Goal: Task Accomplishment & Management: Manage account settings

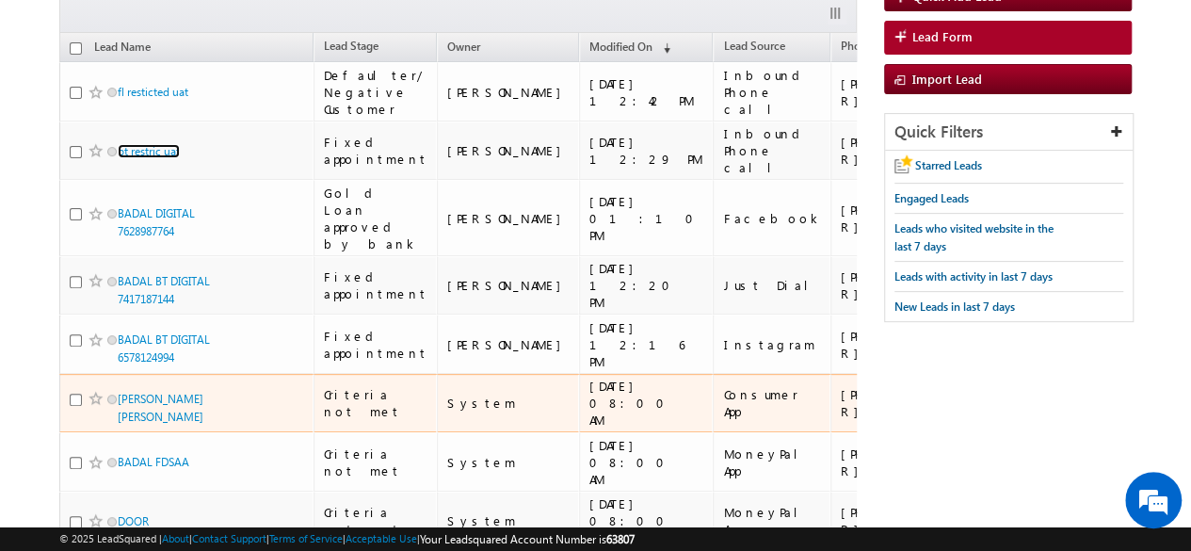
scroll to position [214, 0]
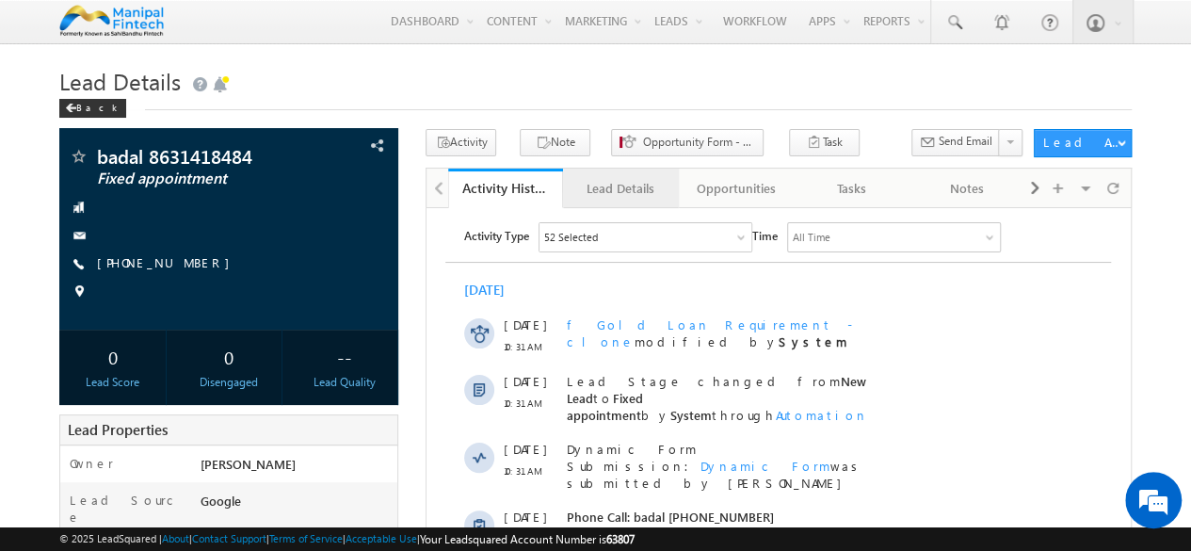
click at [620, 189] on div "Lead Details" at bounding box center [620, 188] width 84 height 23
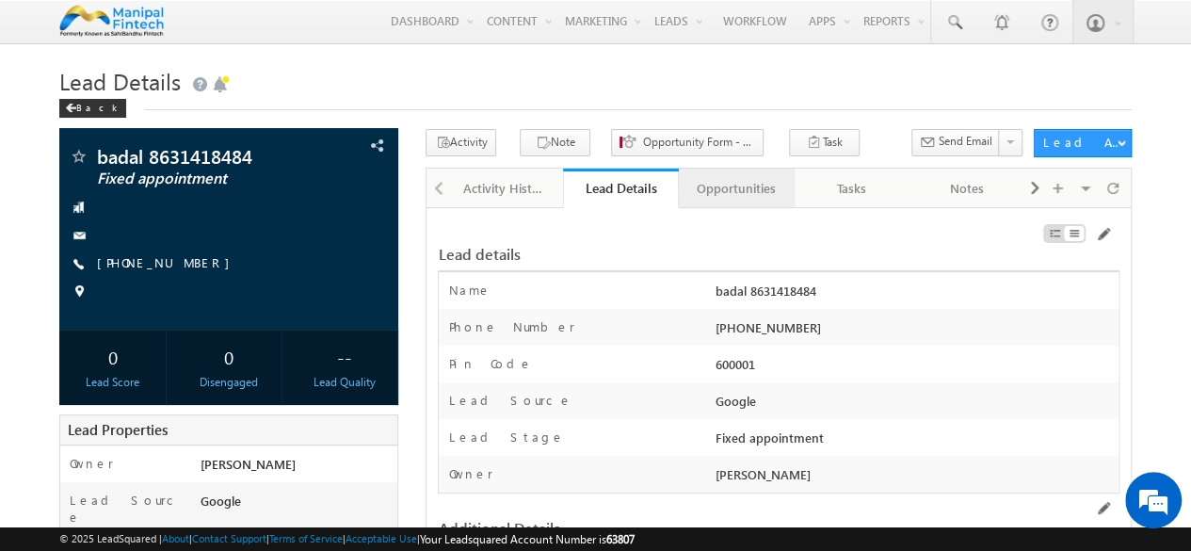
click at [721, 179] on div "Opportunities" at bounding box center [736, 188] width 84 height 23
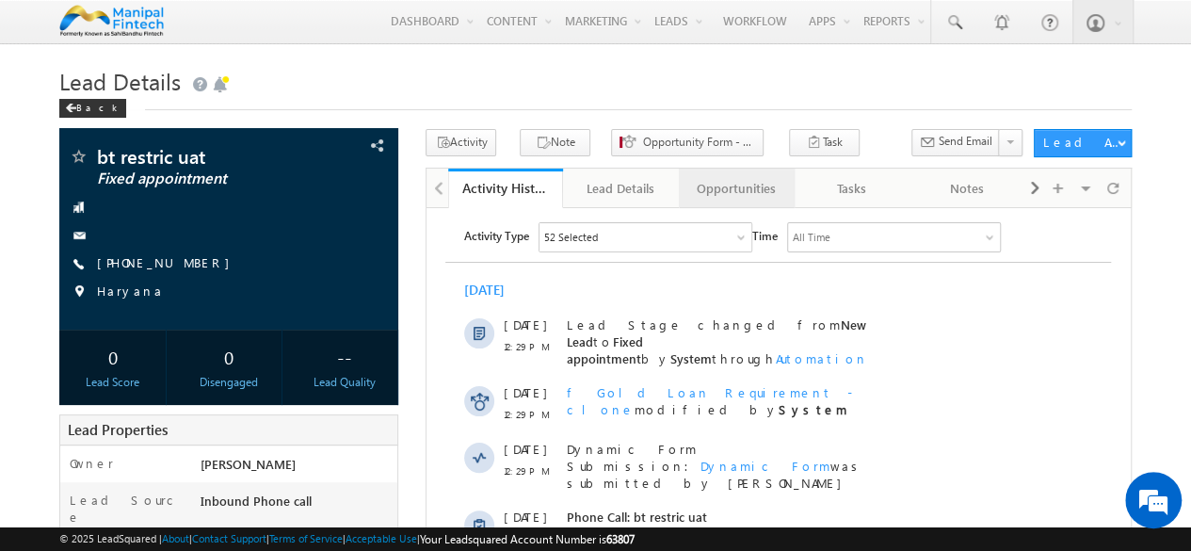
click at [727, 185] on div "Opportunities" at bounding box center [736, 188] width 84 height 23
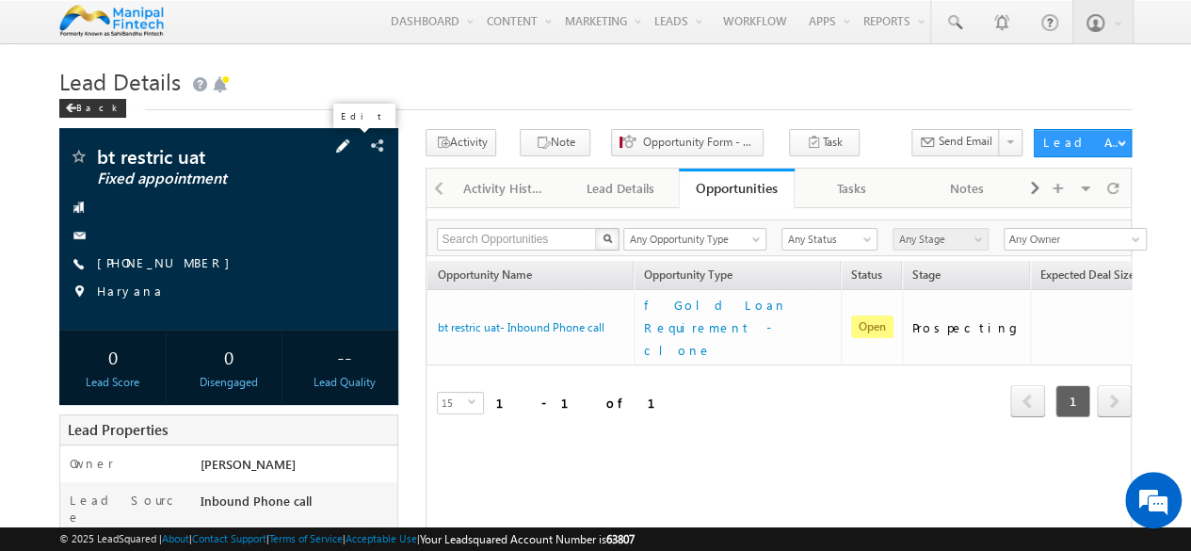
click at [350, 148] on span at bounding box center [342, 146] width 21 height 21
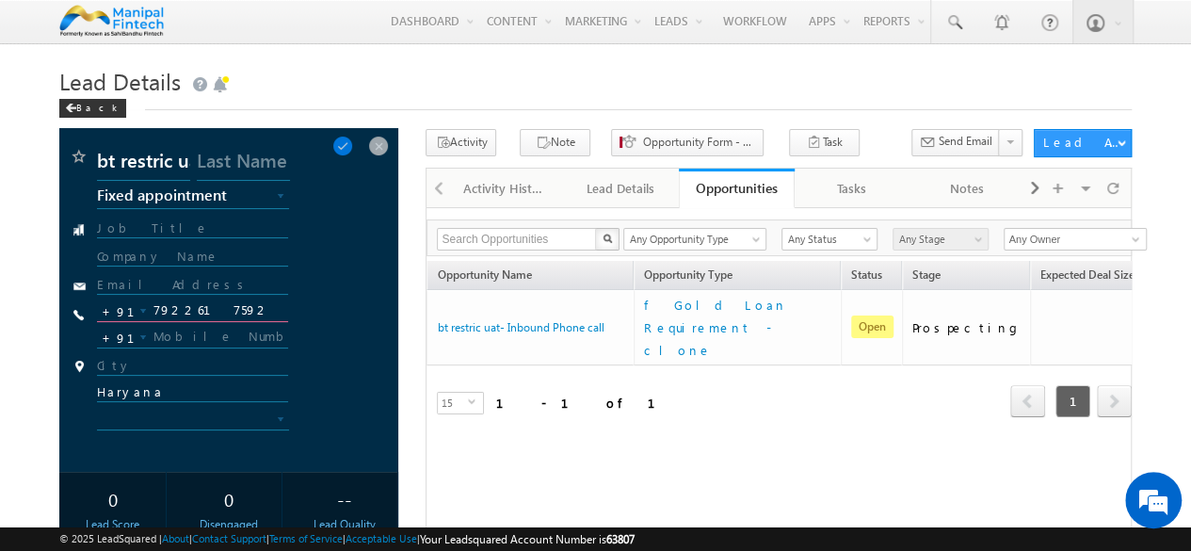
click at [198, 313] on input "7922617592" at bounding box center [192, 310] width 191 height 23
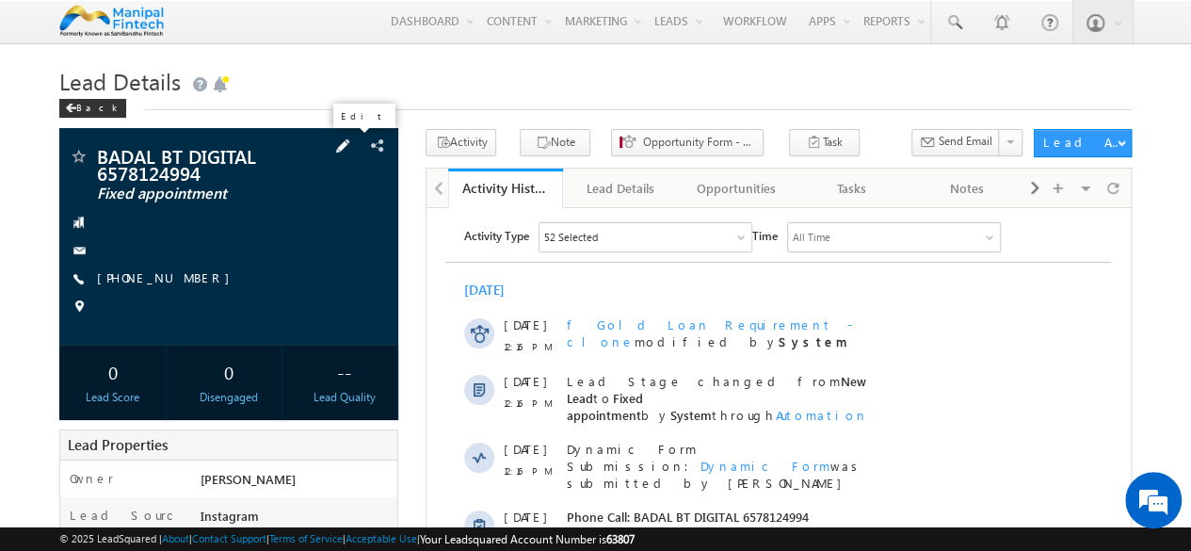
click at [353, 148] on span at bounding box center [342, 146] width 21 height 21
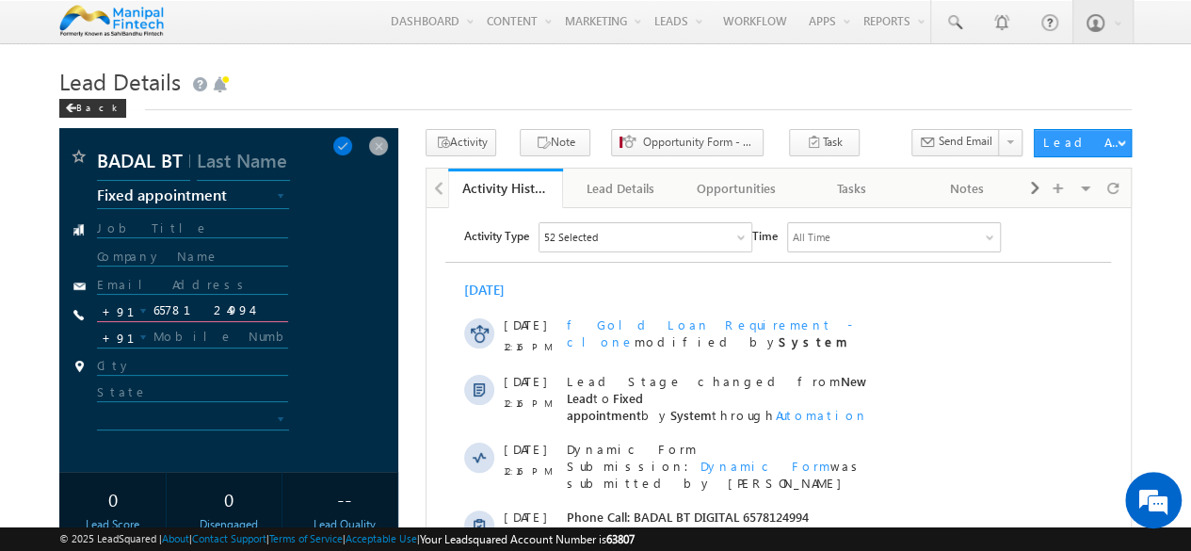
click at [198, 313] on input "6578124994" at bounding box center [192, 310] width 191 height 23
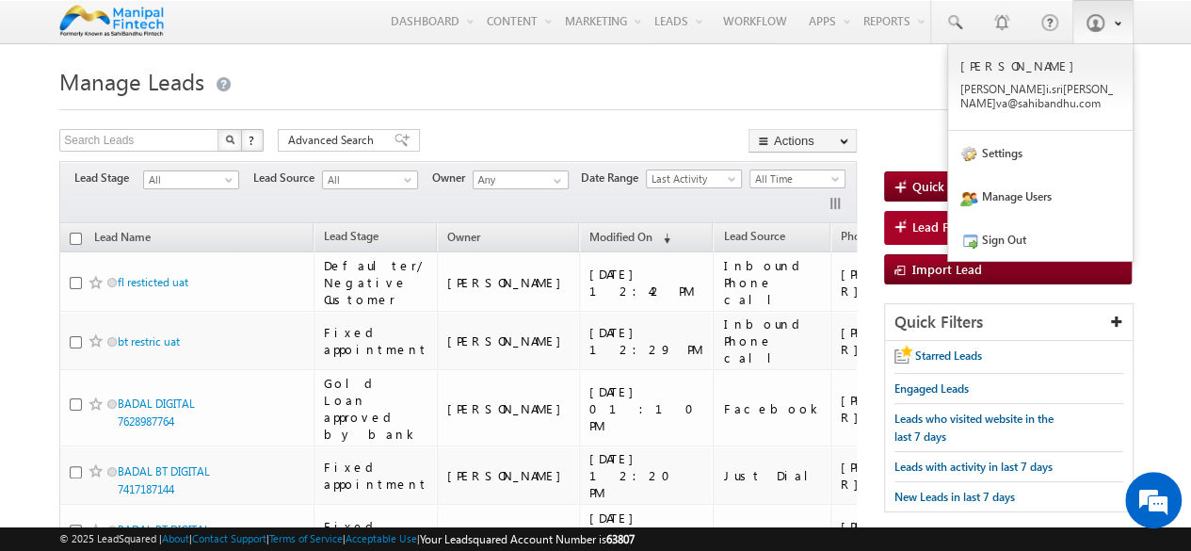
click at [1107, 18] on span at bounding box center [1113, 22] width 13 height 16
click at [1011, 241] on link "Sign Out" at bounding box center [1040, 239] width 185 height 43
